Goal: Register for event/course

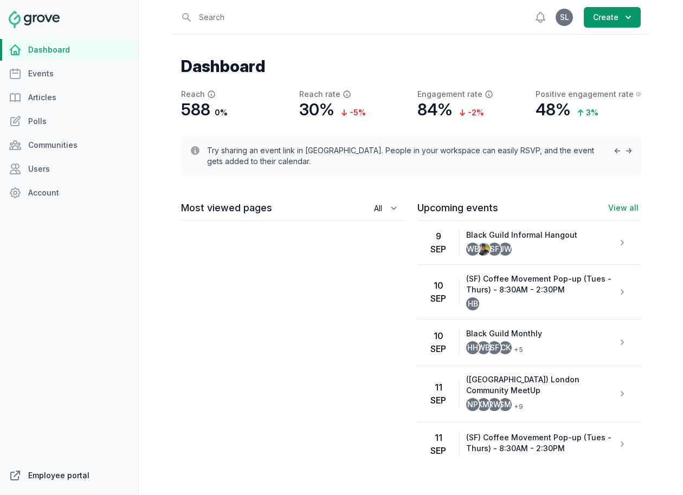
click at [65, 469] on link "Employee portal" at bounding box center [69, 476] width 138 height 22
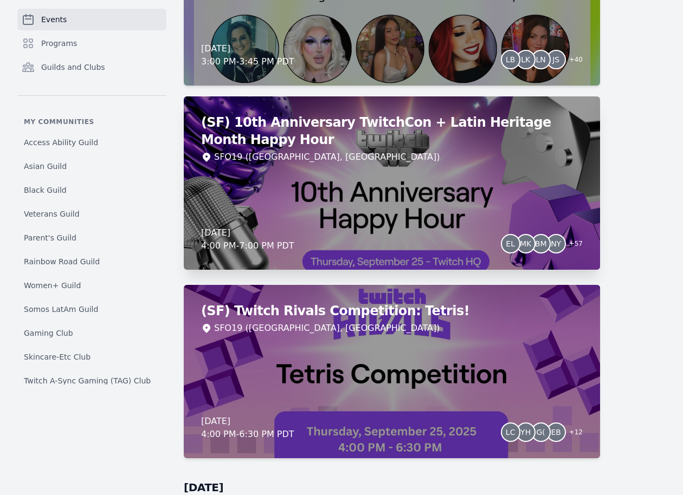
scroll to position [3759, 0]
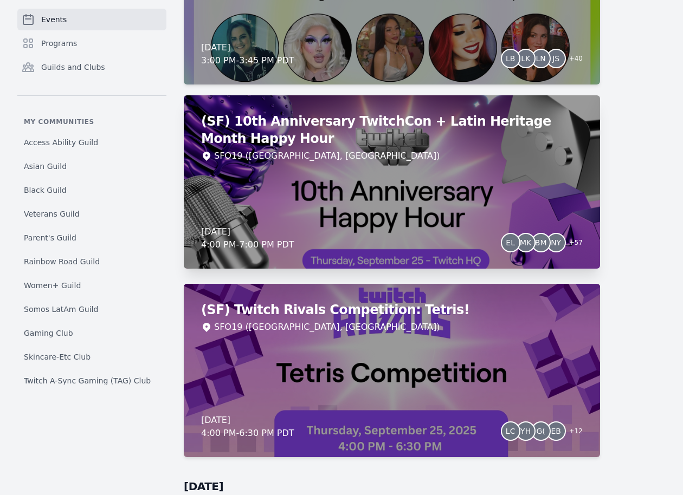
click at [389, 159] on div "SFO19 ([GEOGRAPHIC_DATA], [GEOGRAPHIC_DATA])" at bounding box center [392, 156] width 382 height 13
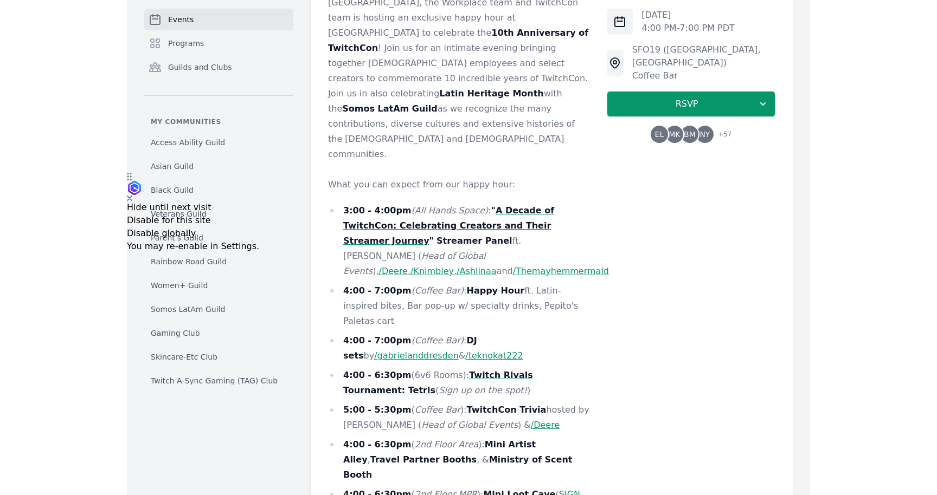
scroll to position [327, 0]
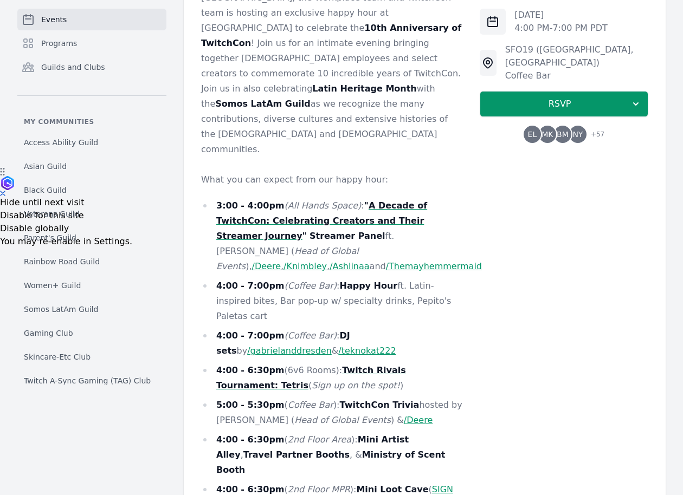
click at [422, 485] on link "SIGN UP HERE" at bounding box center [334, 497] width 237 height 25
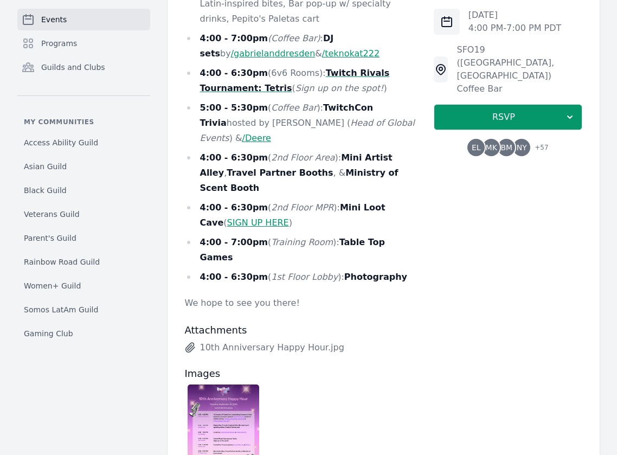
scroll to position [629, 0]
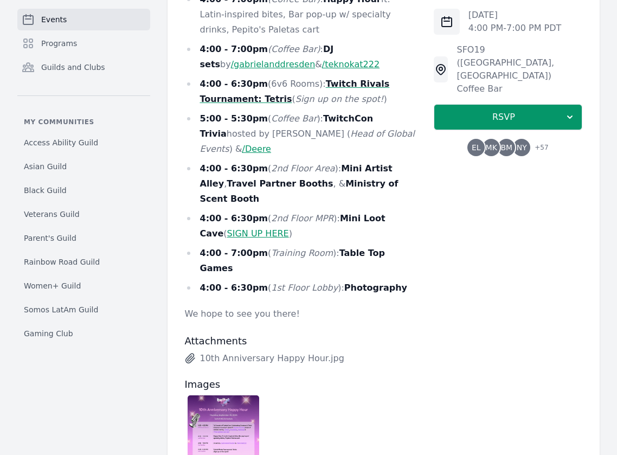
click at [244, 228] on link "SIGN UP HERE" at bounding box center [258, 233] width 62 height 10
